Goal: Entertainment & Leisure: Consume media (video, audio)

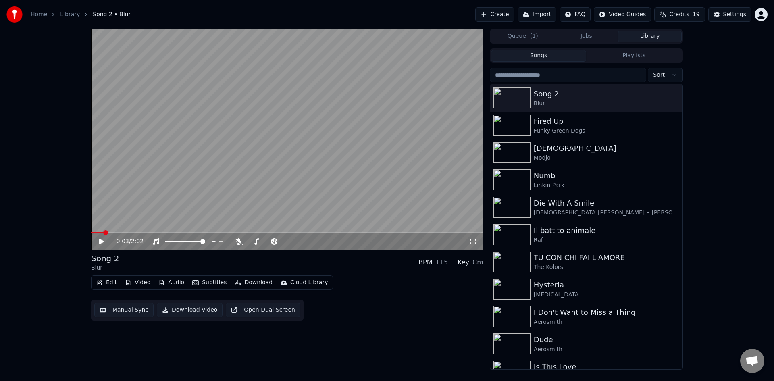
click at [524, 74] on input "search" at bounding box center [568, 75] width 156 height 15
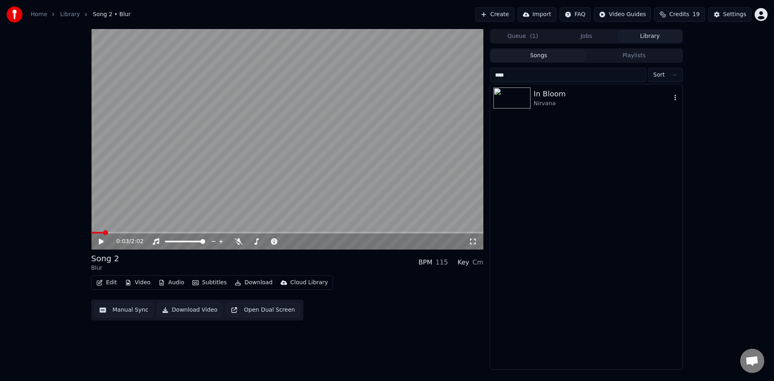
type input "****"
click at [546, 103] on div "Nirvana" at bounding box center [603, 104] width 138 height 8
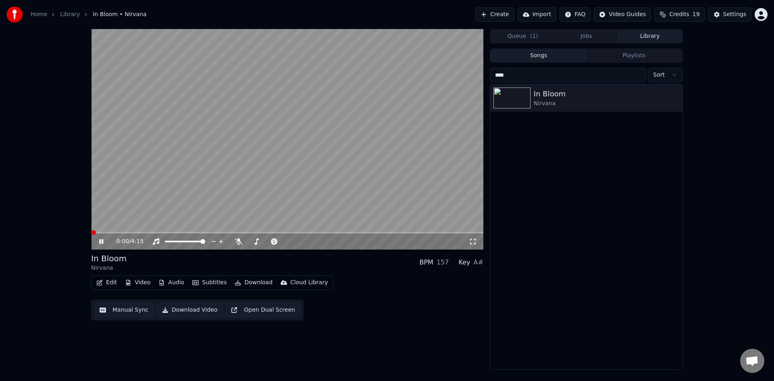
click at [476, 242] on icon at bounding box center [473, 241] width 8 height 6
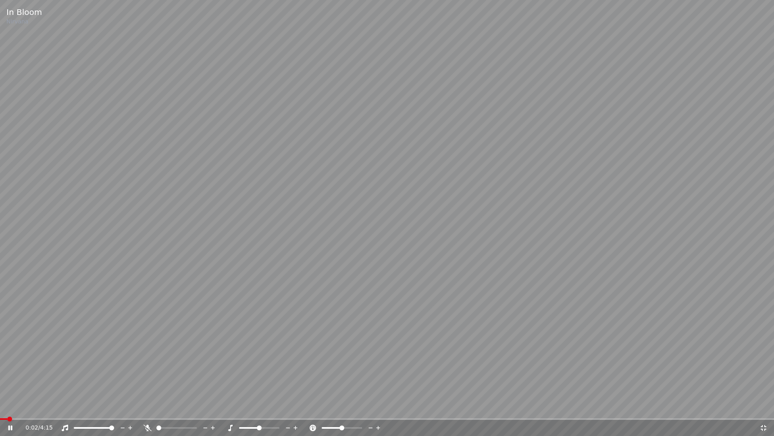
click at [163, 381] on div at bounding box center [184, 427] width 65 height 8
click at [164, 381] on span at bounding box center [176, 428] width 40 height 2
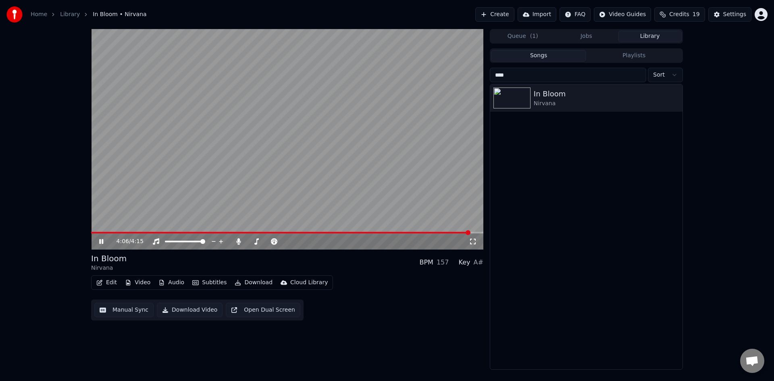
drag, startPoint x: 523, startPoint y: 77, endPoint x: 489, endPoint y: 77, distance: 34.3
click at [490, 77] on input "****" at bounding box center [568, 75] width 156 height 15
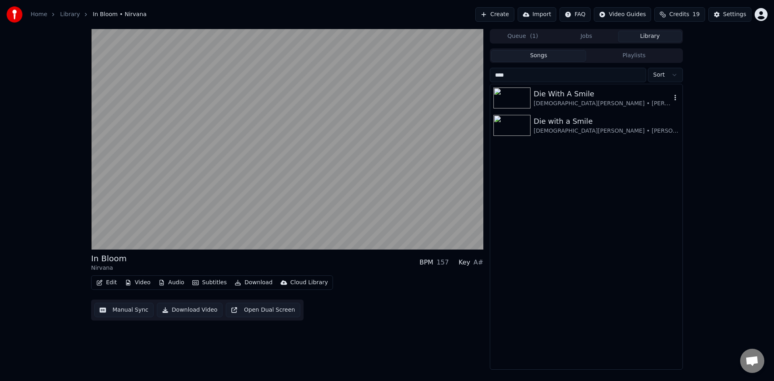
click at [546, 95] on div "Die With A Smile" at bounding box center [603, 93] width 138 height 11
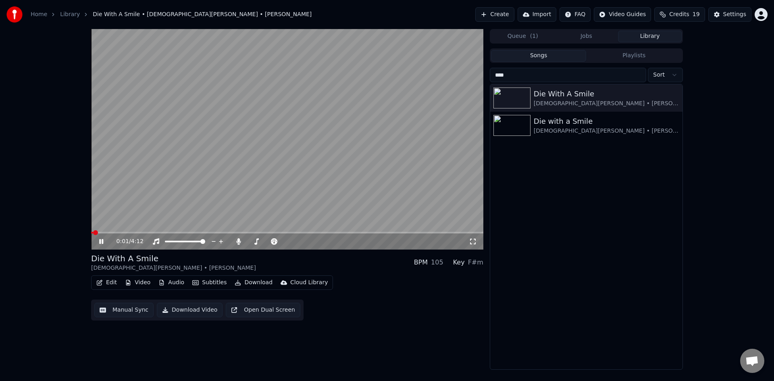
click at [475, 245] on div "0:01 / 4:12" at bounding box center [287, 242] width 386 height 8
click at [473, 246] on div "0:02 / 4:12" at bounding box center [287, 242] width 392 height 16
click at [473, 243] on icon at bounding box center [473, 241] width 8 height 6
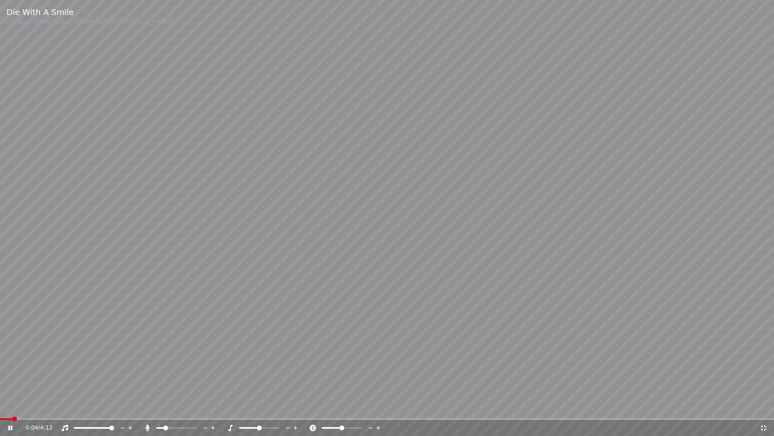
click at [11, 381] on span at bounding box center [6, 419] width 12 height 2
click at [262, 381] on span at bounding box center [262, 427] width 5 height 5
click at [168, 381] on span at bounding box center [169, 427] width 5 height 5
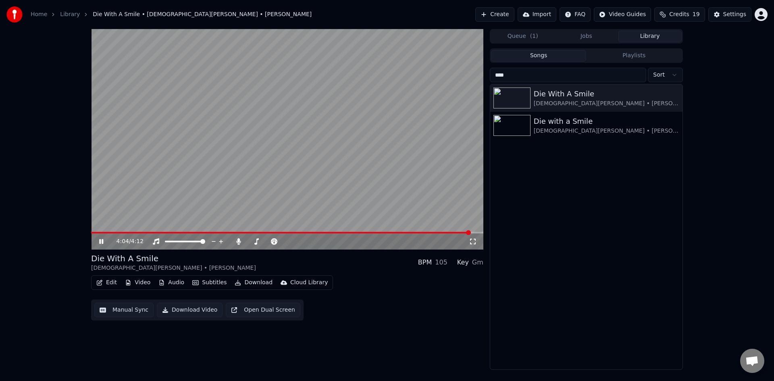
click at [104, 242] on icon at bounding box center [107, 241] width 19 height 6
click at [521, 74] on input "***" at bounding box center [568, 75] width 156 height 15
type input "*"
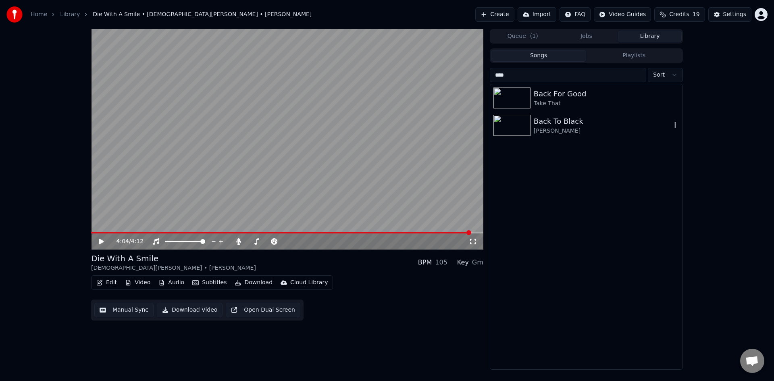
type input "****"
click at [560, 130] on div "[PERSON_NAME]" at bounding box center [603, 131] width 138 height 8
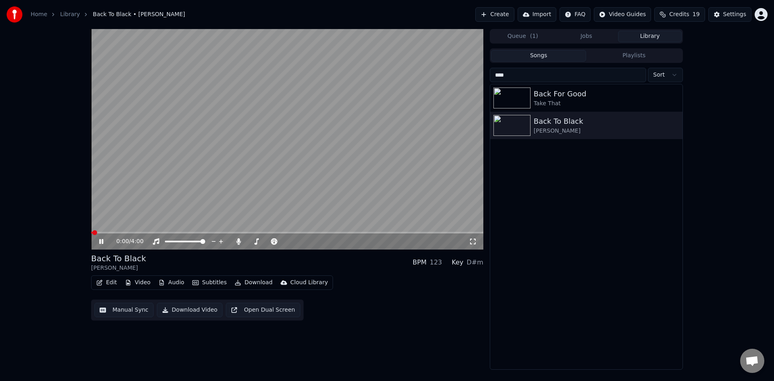
click at [472, 241] on icon at bounding box center [473, 241] width 8 height 6
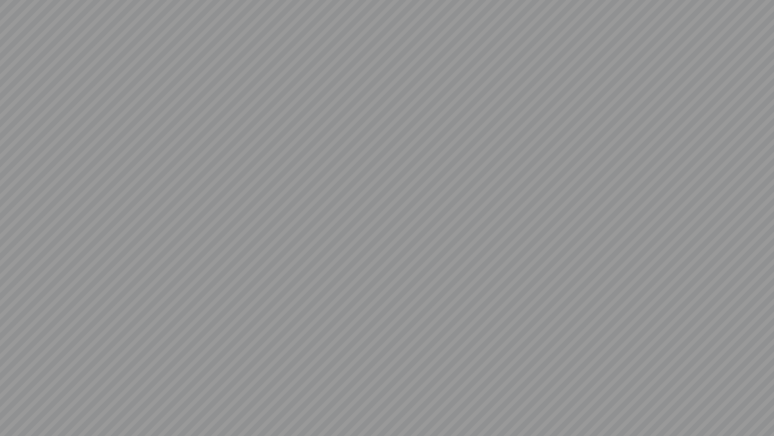
click at [597, 218] on video at bounding box center [387, 218] width 774 height 436
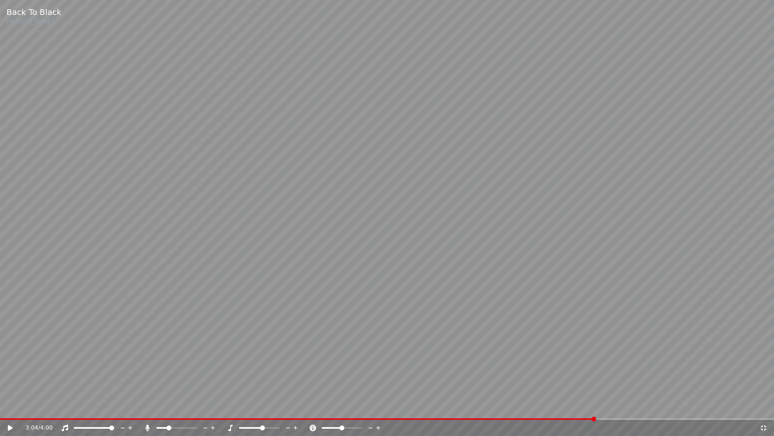
click at [9, 381] on icon at bounding box center [10, 428] width 5 height 6
